Goal: Task Accomplishment & Management: Complete application form

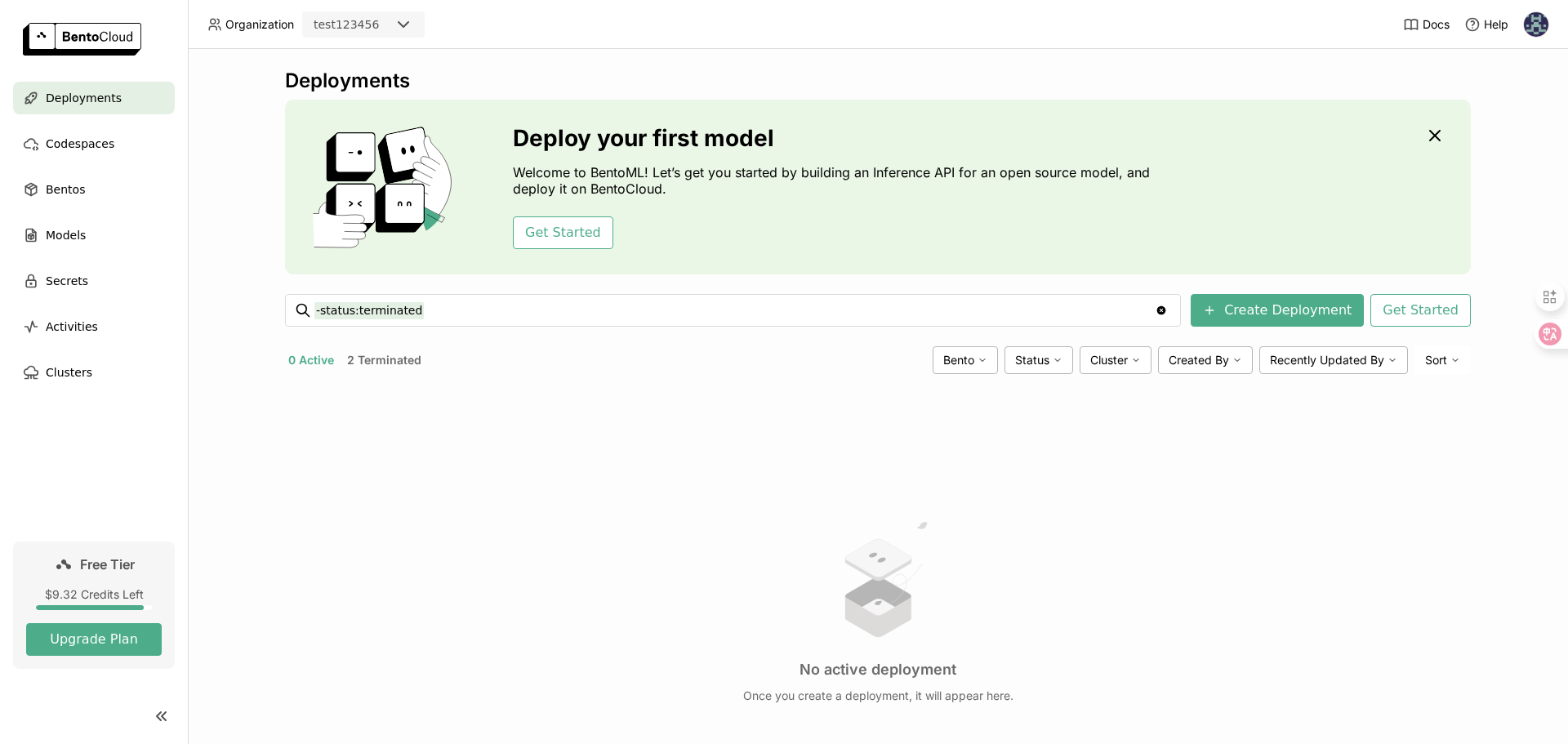
click at [360, 360] on button "2 Terminated" at bounding box center [384, 360] width 81 height 21
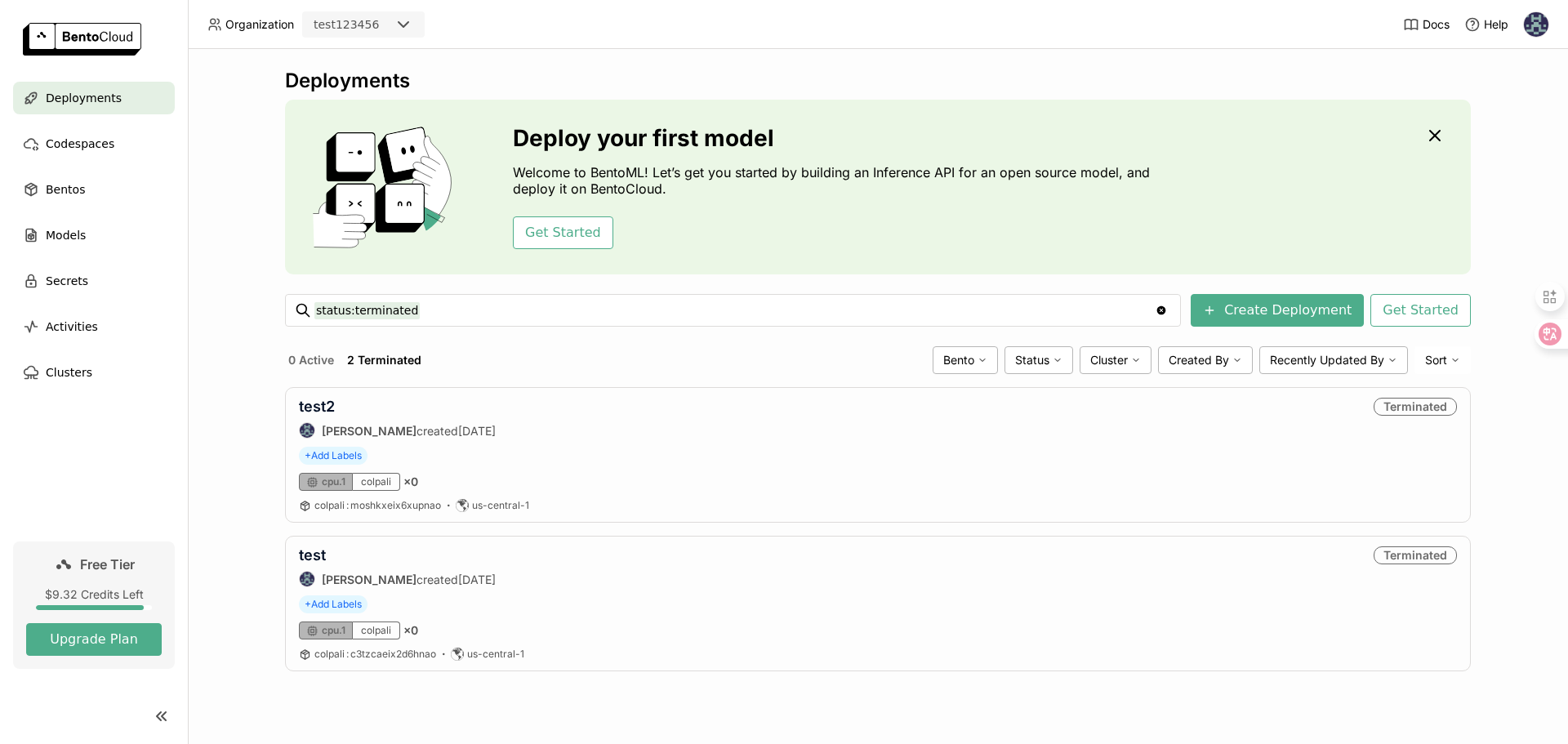
click at [1172, 317] on div "Clear value" at bounding box center [1161, 310] width 20 height 31
click at [1168, 304] on icon "Clear value" at bounding box center [1161, 310] width 13 height 13
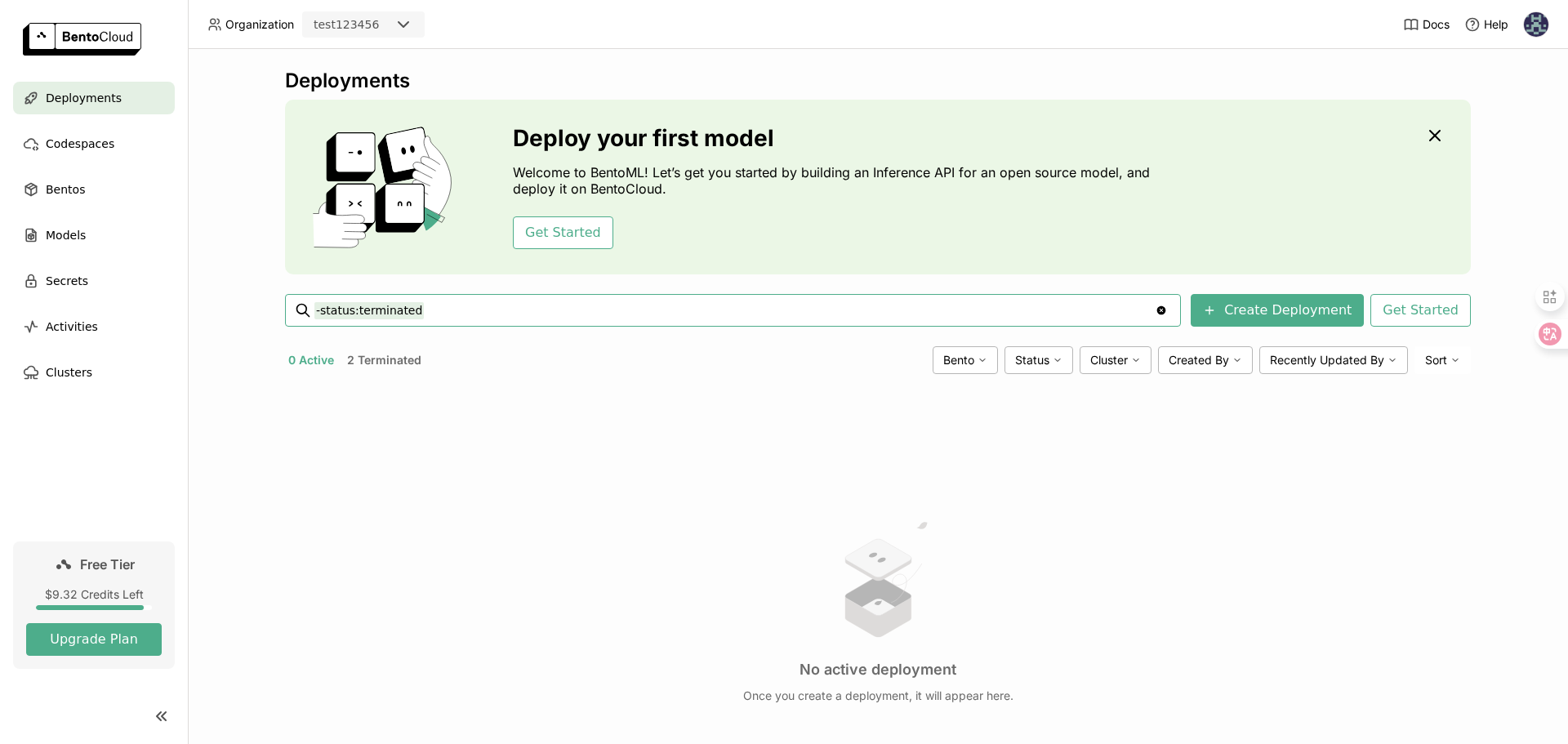
click at [1166, 309] on icon "Clear value" at bounding box center [1162, 310] width 9 height 9
drag, startPoint x: 543, startPoint y: 305, endPoint x: 259, endPoint y: 308, distance: 284.0
click at [259, 308] on div "Deployments Deploy your first model Welcome to BentoML! Let’s get you started b…" at bounding box center [878, 396] width 1381 height 695
type input "status:running"
drag, startPoint x: 435, startPoint y: 296, endPoint x: 293, endPoint y: 288, distance: 142.2
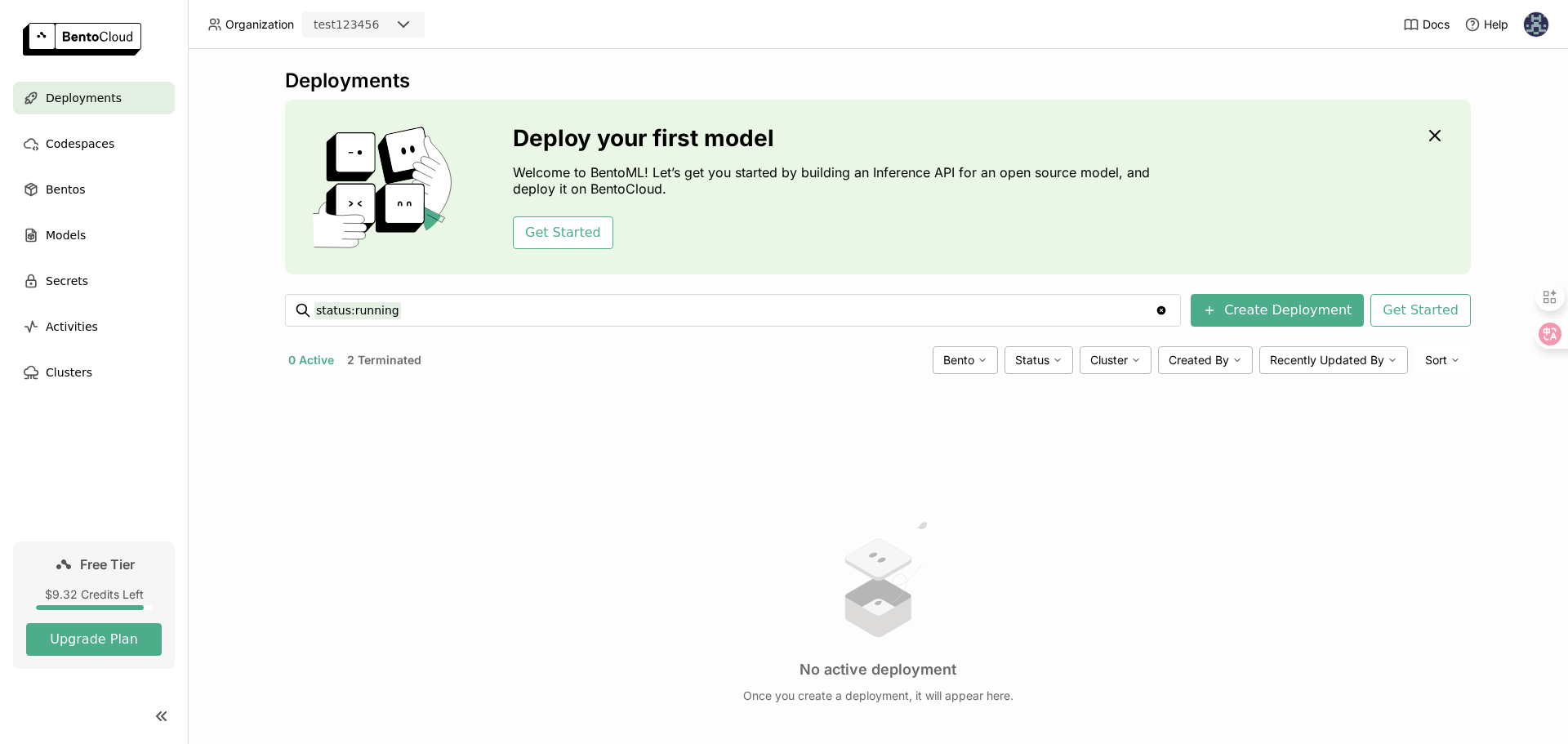
click at [305, 287] on div "Deployments Deploy your first model Welcome to BentoML! Let’s get you started b…" at bounding box center [878, 463] width 1186 height 790
click at [423, 318] on input "status:running" at bounding box center [734, 310] width 840 height 26
drag, startPoint x: 310, startPoint y: 308, endPoint x: 239, endPoint y: 297, distance: 71.8
click at [239, 297] on div "Deployments Deploy your first model Welcome to BentoML! Let’s get you started b…" at bounding box center [878, 396] width 1381 height 695
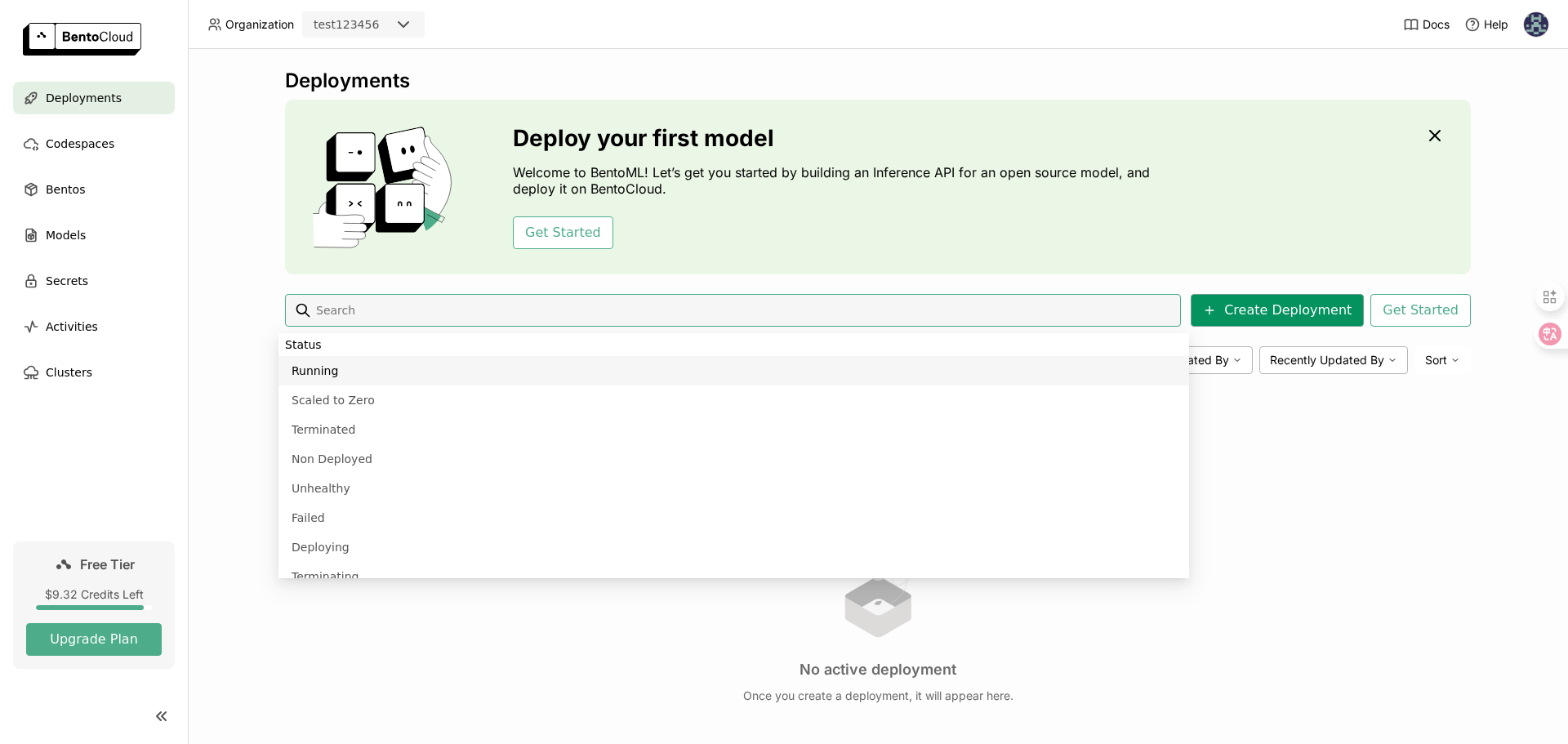
click at [1289, 316] on button "Create Deployment" at bounding box center [1278, 310] width 173 height 33
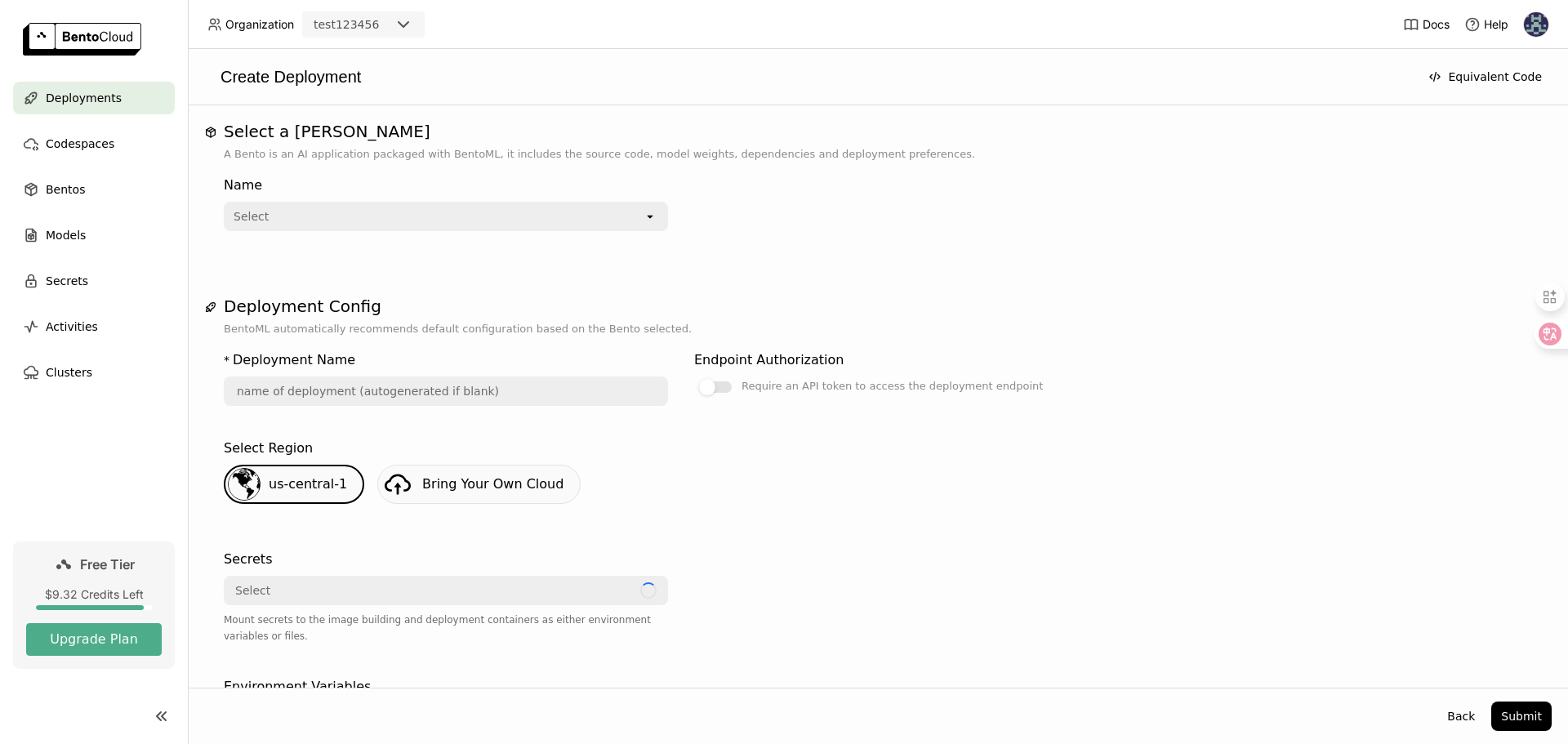
click at [386, 230] on div "Select open" at bounding box center [446, 216] width 444 height 30
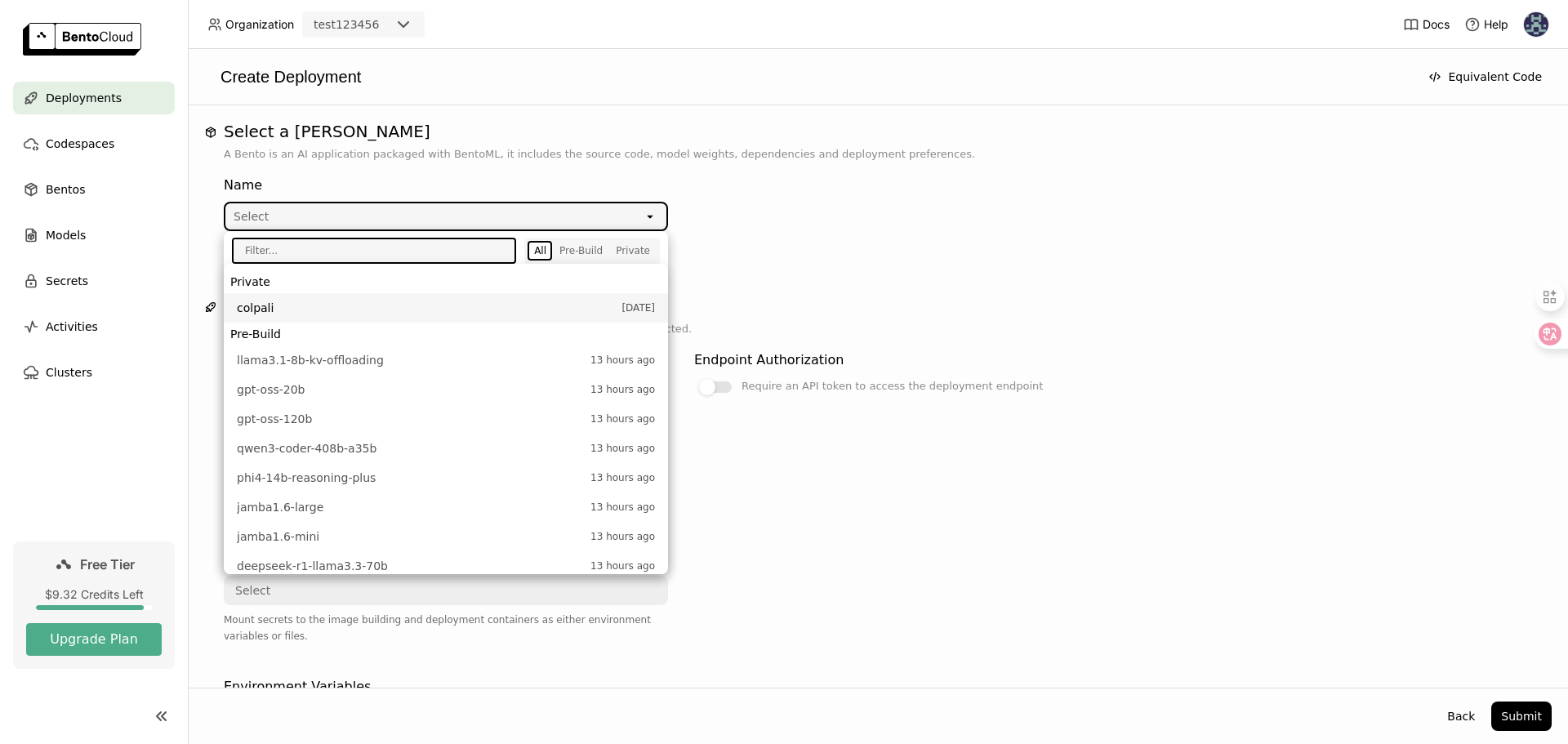
click at [341, 306] on span "colpali" at bounding box center [425, 308] width 377 height 17
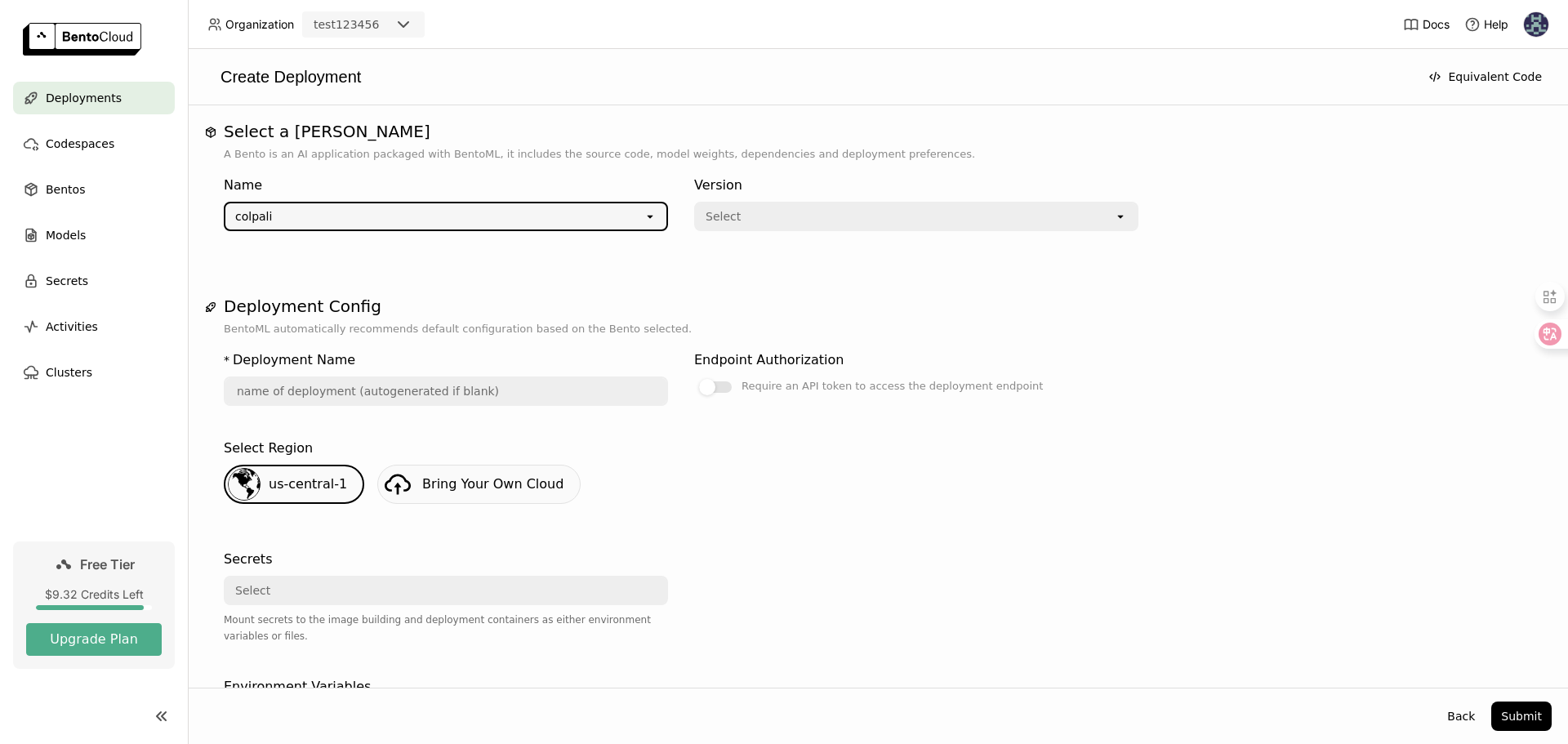
type input "colpali-rdmh"
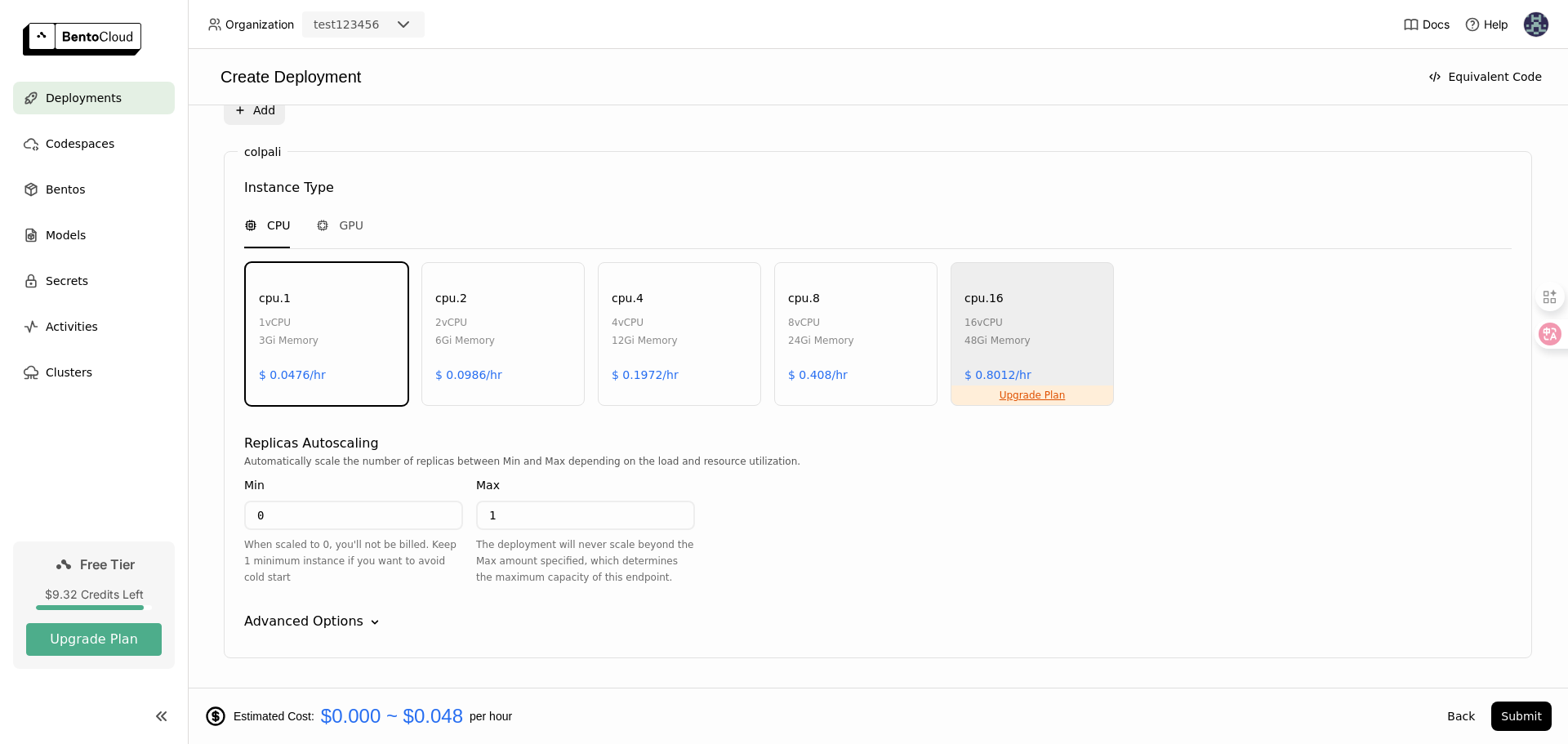
scroll to position [737, 0]
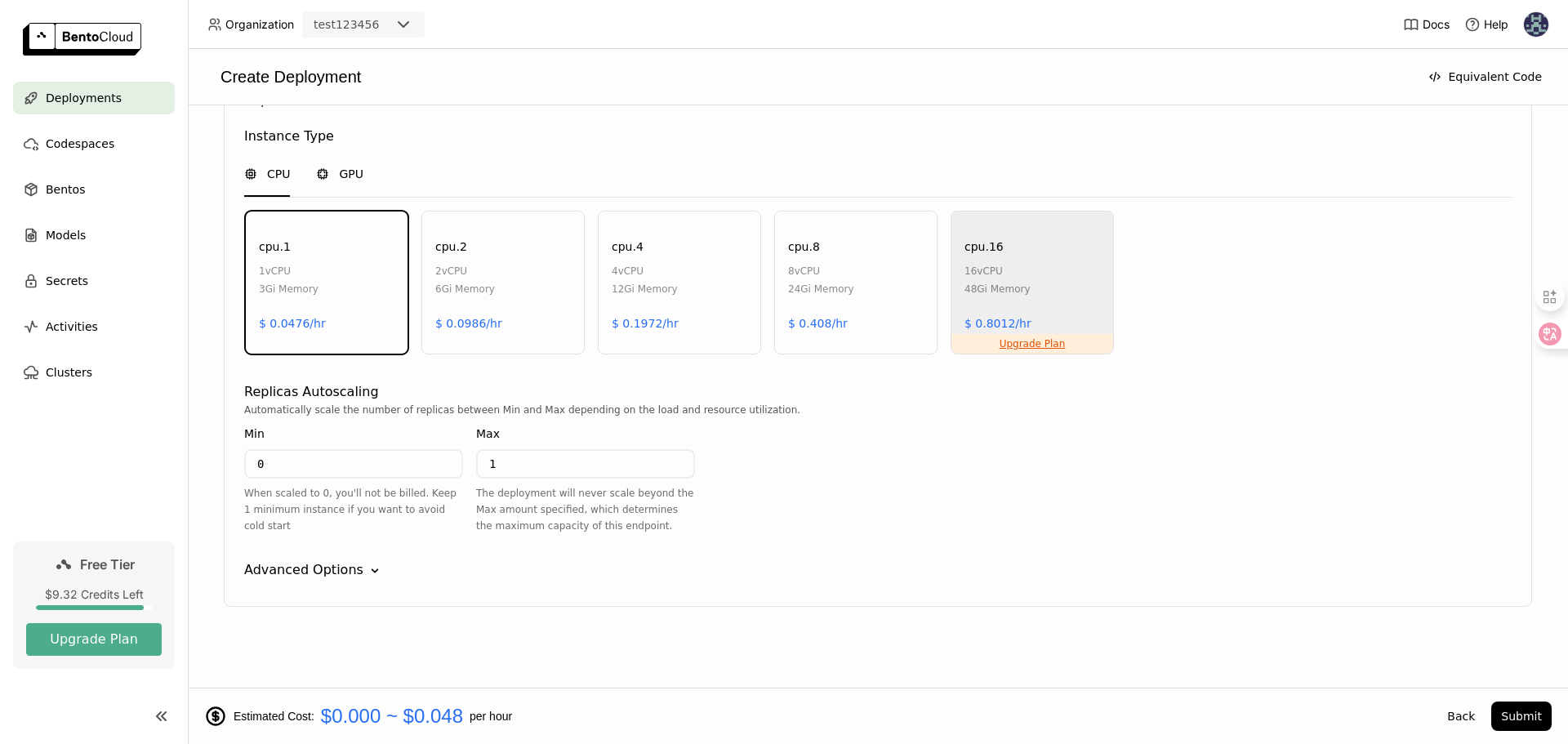
click at [346, 166] on span "GPU" at bounding box center [351, 174] width 24 height 17
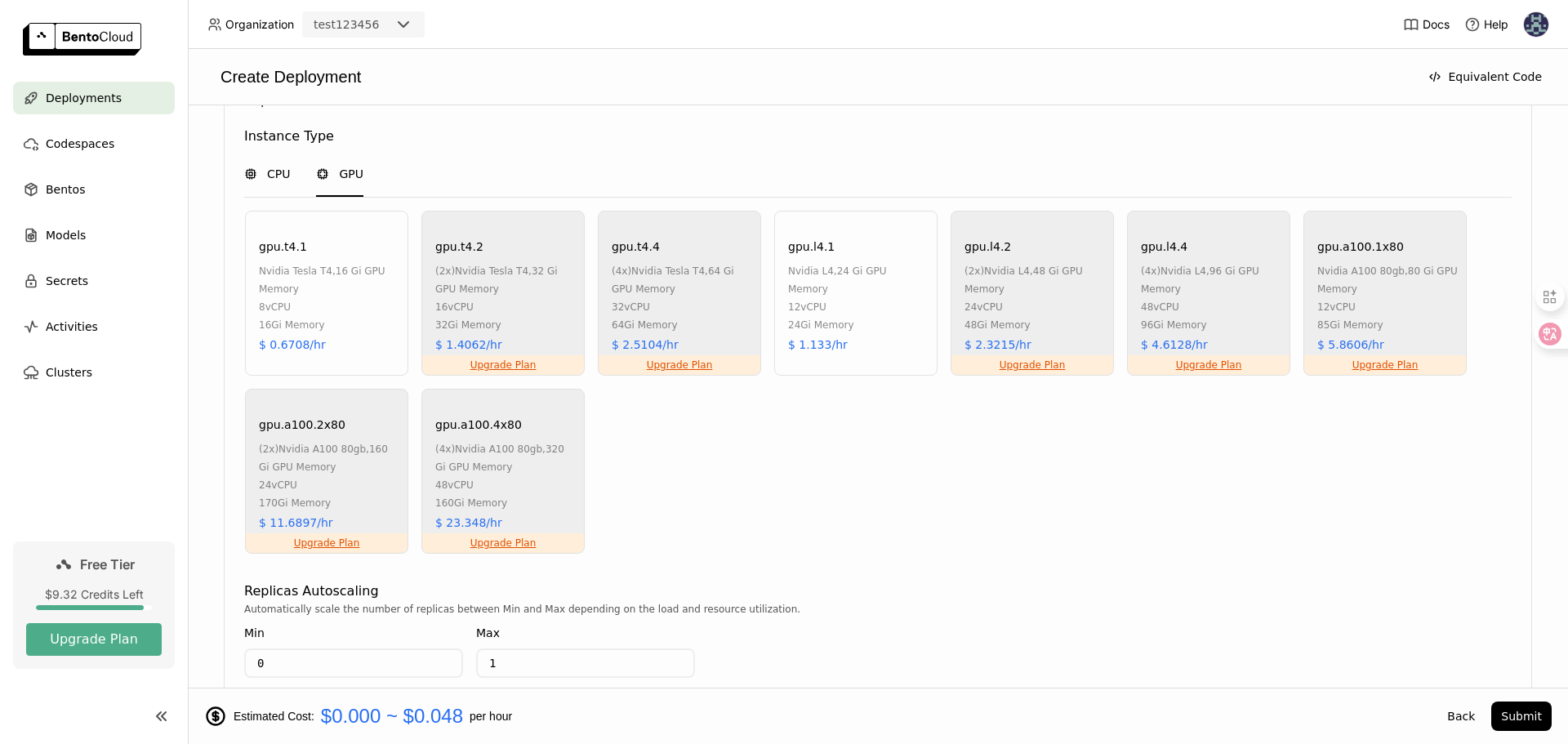
click at [266, 173] on div "CPU" at bounding box center [267, 174] width 46 height 17
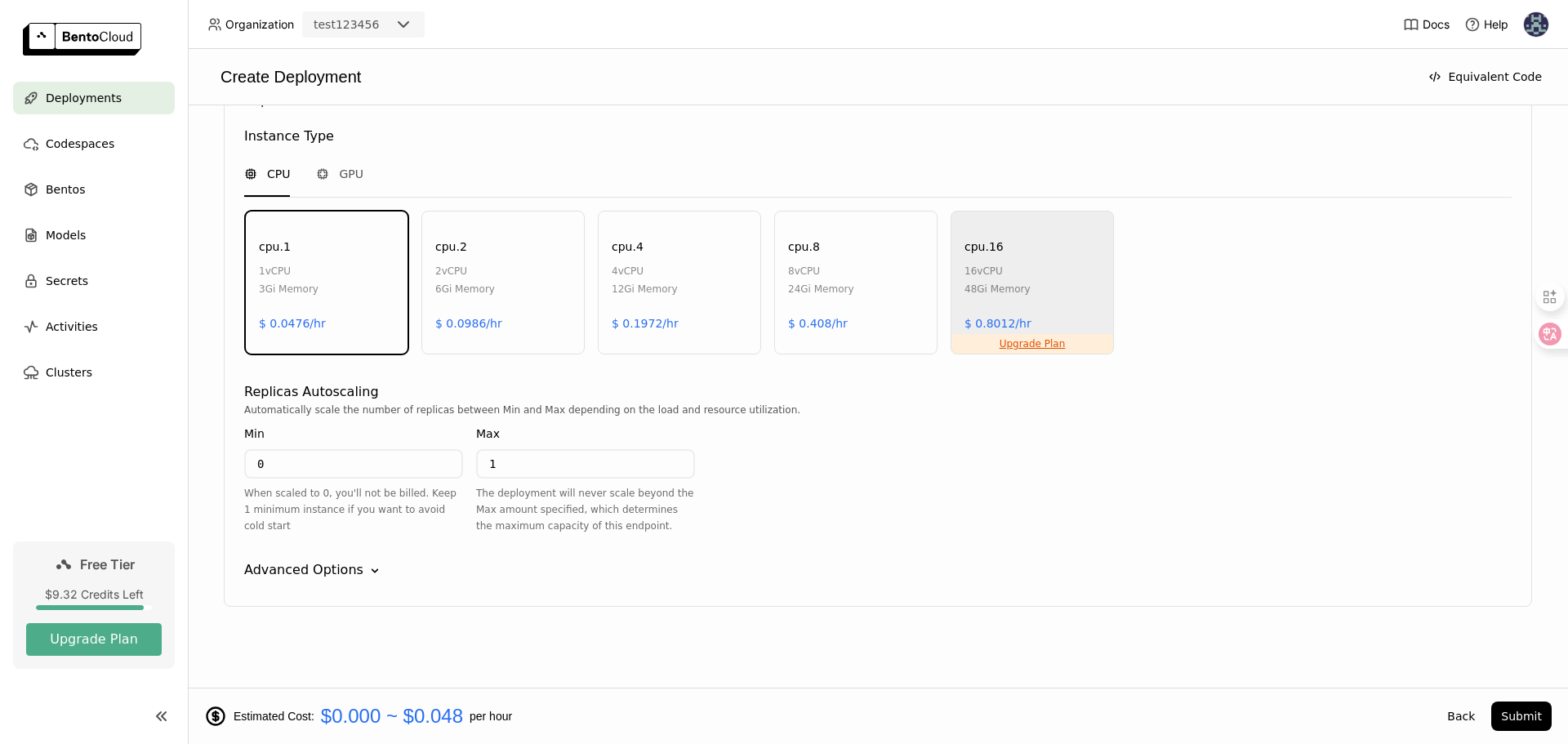
click at [334, 573] on div "Advanced Options" at bounding box center [304, 570] width 119 height 20
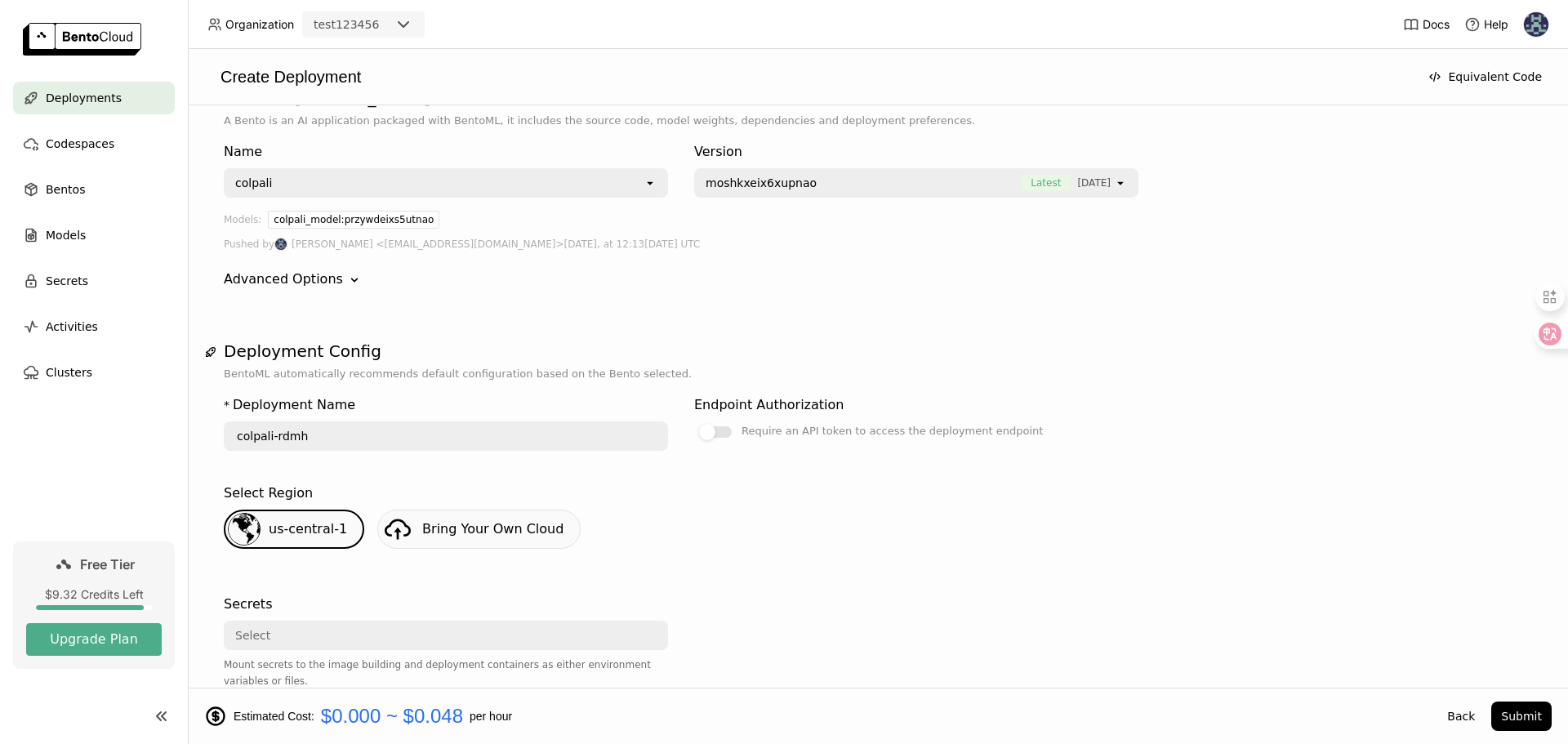
scroll to position [0, 0]
